Goal: Find specific page/section: Find specific page/section

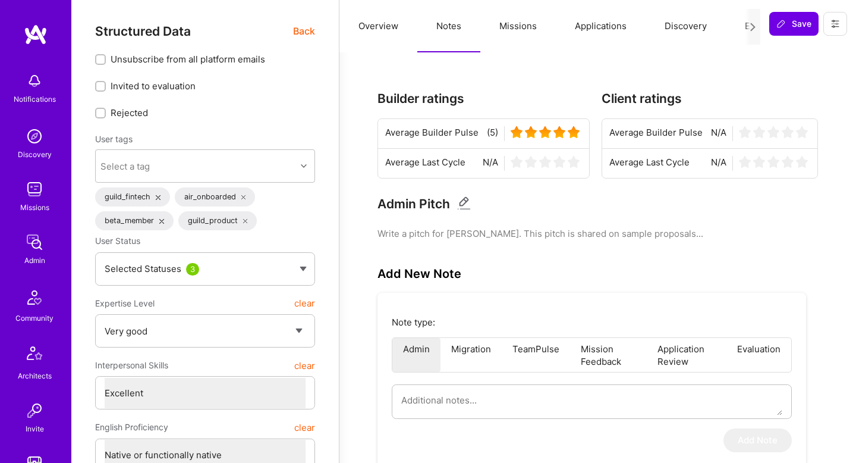
select select "5"
select select "7"
select select "CA"
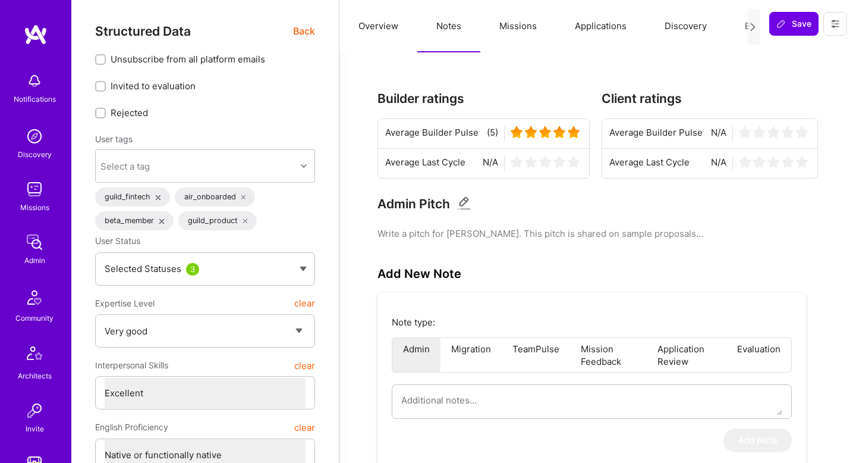
select select "Right Now"
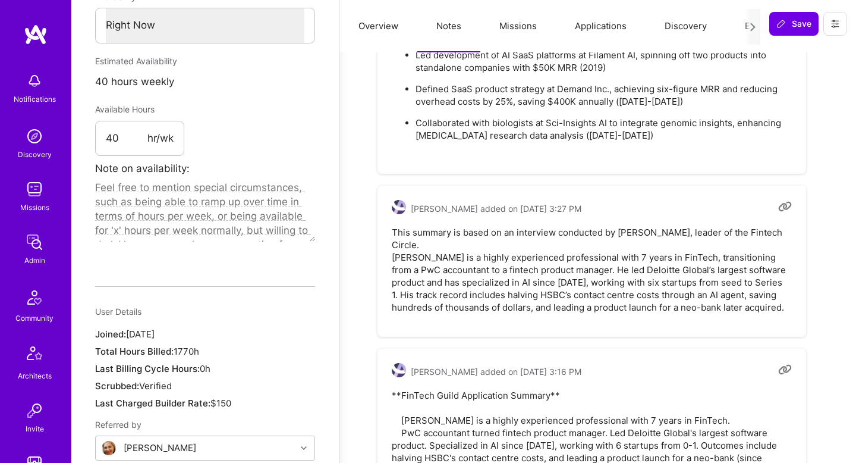
scroll to position [296, 0]
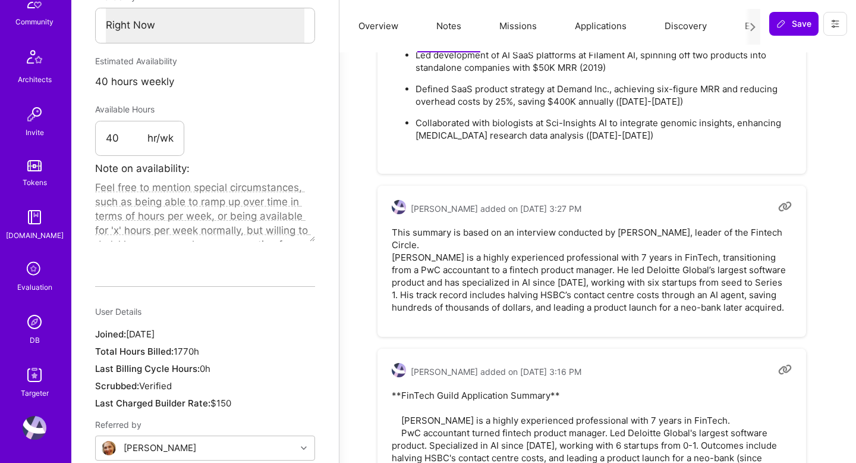
click at [32, 329] on img at bounding box center [35, 322] width 24 height 24
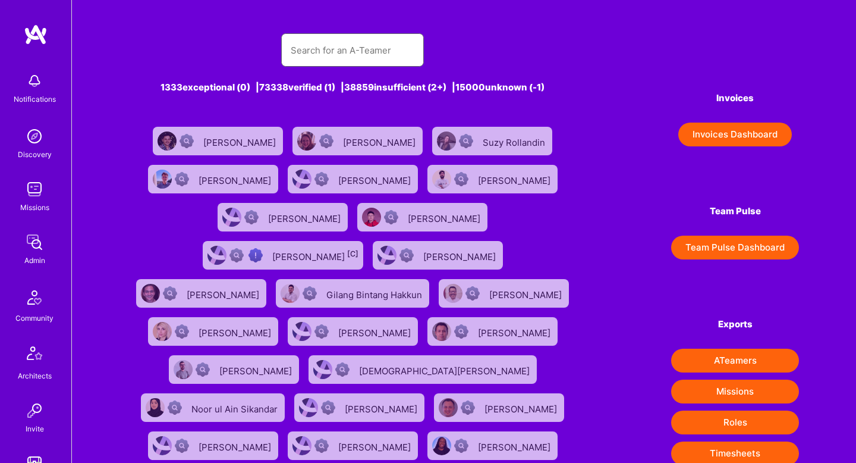
click at [319, 47] on input "text" at bounding box center [353, 50] width 124 height 30
type input "[PERSON_NAME]"
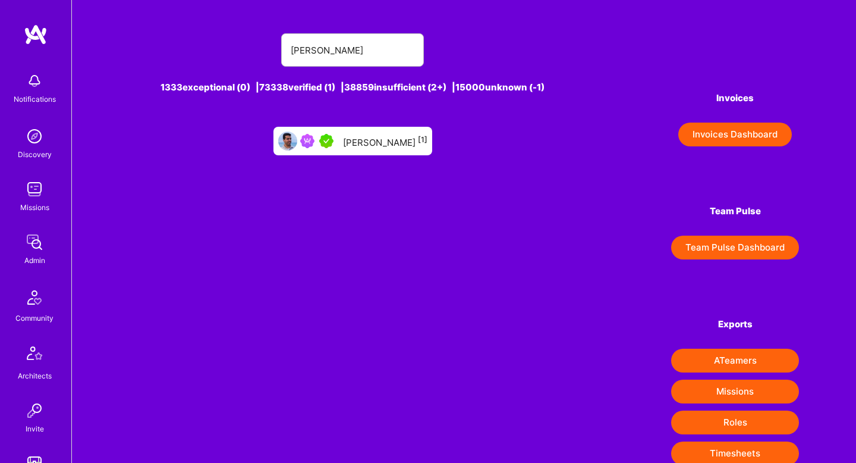
click at [374, 143] on div "[PERSON_NAME] [1]" at bounding box center [385, 140] width 84 height 15
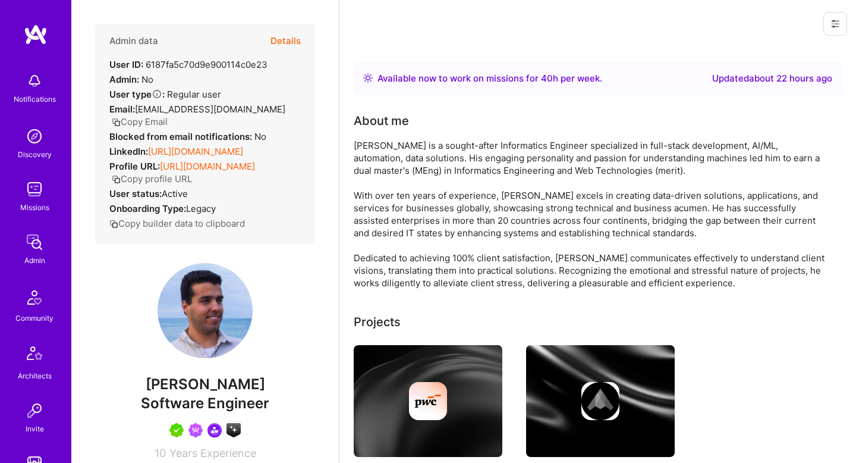
click at [230, 393] on span "[PERSON_NAME]" at bounding box center [205, 384] width 220 height 18
drag, startPoint x: 230, startPoint y: 397, endPoint x: 197, endPoint y: 397, distance: 33.3
click at [197, 393] on span "[PERSON_NAME]" at bounding box center [205, 384] width 220 height 18
copy span "[PERSON_NAME]"
